Goal: Task Accomplishment & Management: Manage account settings

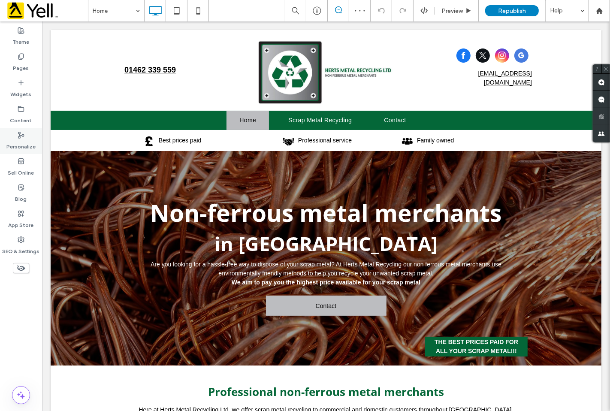
click at [23, 134] on use at bounding box center [21, 135] width 6 height 6
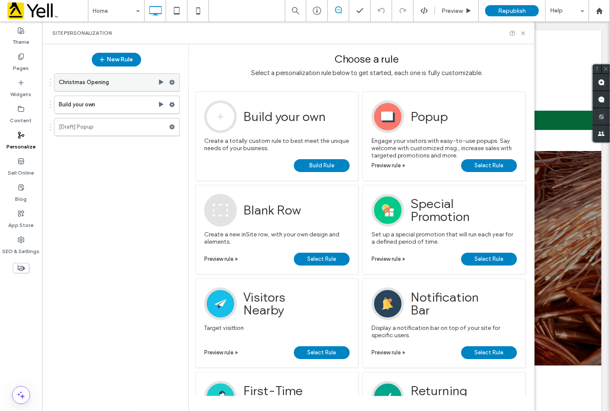
click at [170, 82] on use at bounding box center [172, 82] width 6 height 5
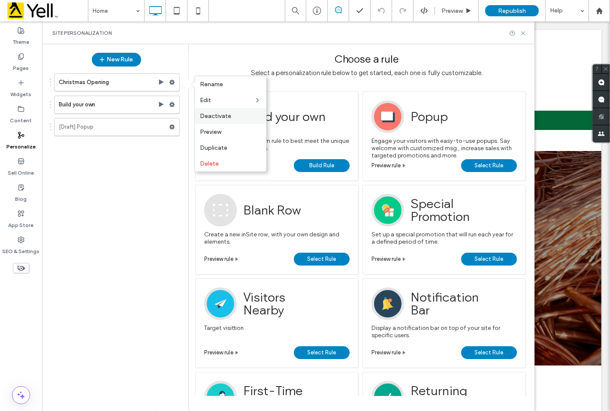
click at [217, 117] on span "Deactivate" at bounding box center [215, 115] width 31 height 7
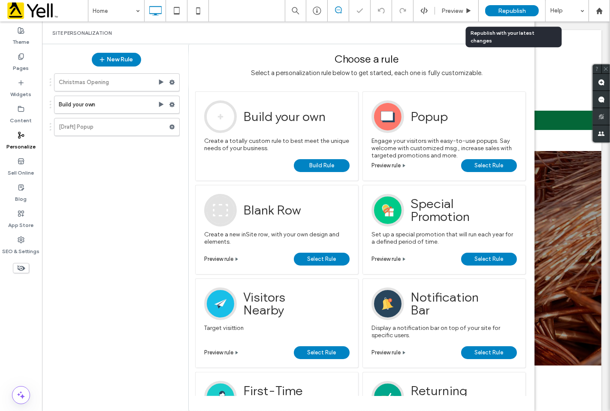
click at [498, 10] on span "Republish" at bounding box center [512, 10] width 28 height 7
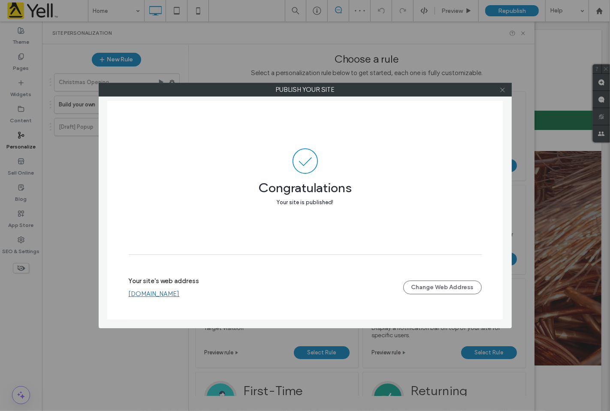
click at [504, 90] on icon at bounding box center [502, 90] width 6 height 6
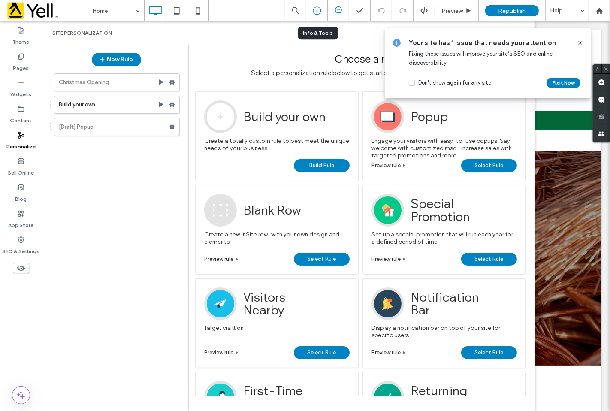
click at [317, 11] on icon at bounding box center [317, 10] width 9 height 9
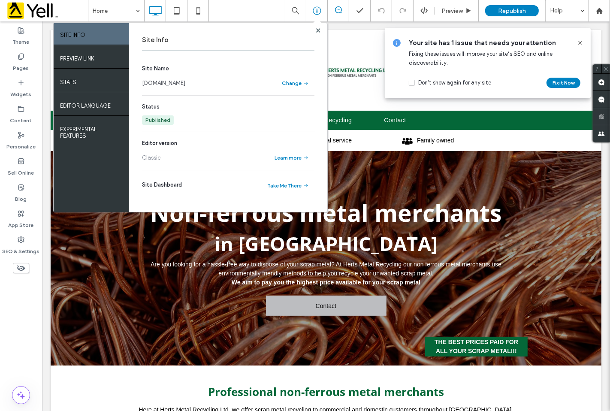
click at [185, 81] on link "[DOMAIN_NAME]" at bounding box center [163, 83] width 43 height 9
click at [200, 10] on icon at bounding box center [197, 10] width 17 height 17
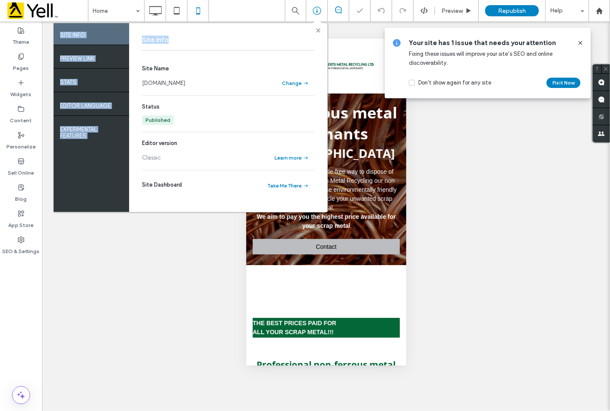
click at [317, 33] on div "SITE INFO PREVIEW LINK STATS EDITOR LANGUAGE EXPERIMENTAL FEATURES Site Info Si…" at bounding box center [190, 117] width 274 height 189
click at [317, 28] on icon at bounding box center [318, 30] width 4 height 4
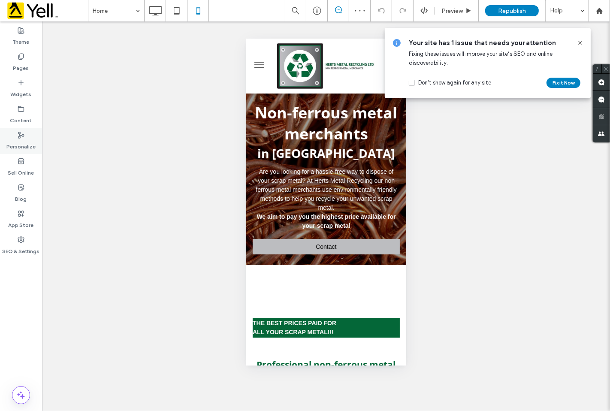
click at [32, 135] on div "Personalize" at bounding box center [21, 141] width 42 height 26
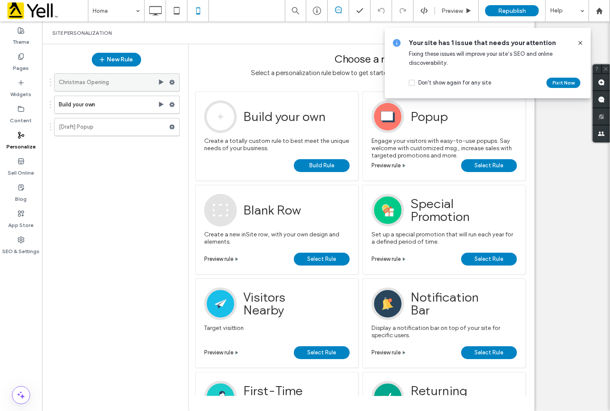
click at [171, 82] on icon at bounding box center [172, 82] width 6 height 6
click at [134, 176] on div "Christmas Opening Build your own [Draft] Popup" at bounding box center [112, 236] width 135 height 335
click at [170, 127] on use at bounding box center [172, 126] width 6 height 5
click at [138, 162] on div "Christmas Opening Build your own [Draft] Popup" at bounding box center [112, 236] width 135 height 335
